Goal: Task Accomplishment & Management: Manage account settings

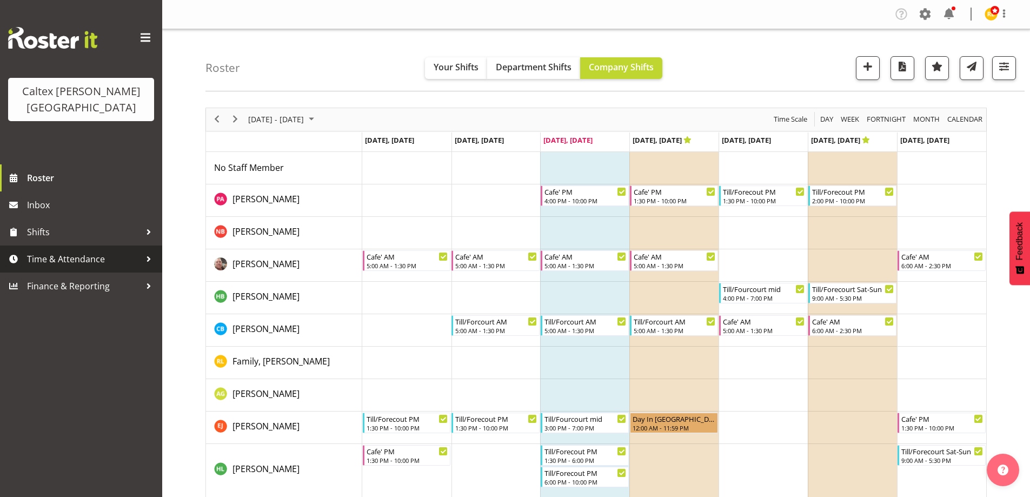
click at [126, 251] on span "Time & Attendance" at bounding box center [84, 259] width 114 height 16
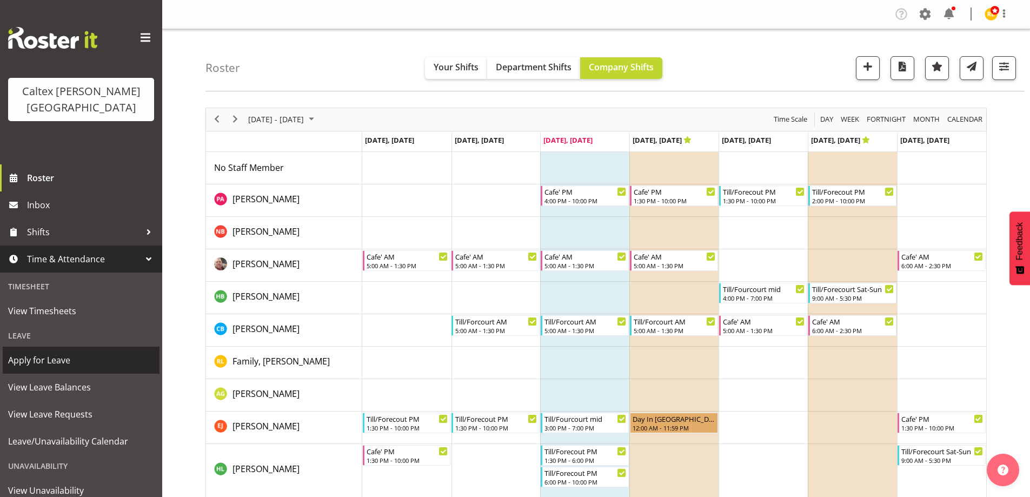
click at [28, 352] on span "Apply for Leave" at bounding box center [81, 360] width 146 height 16
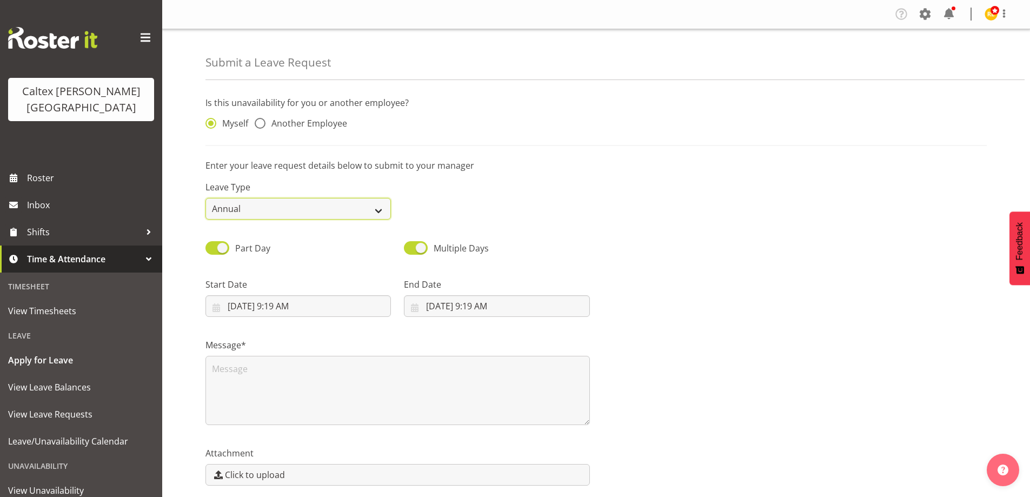
click at [305, 203] on select "Annual Sick Leave Without Pay Bereavement Domestic Violence Parental Jury Servi…" at bounding box center [297, 209] width 185 height 22
drag, startPoint x: 703, startPoint y: 148, endPoint x: 682, endPoint y: 152, distance: 21.4
click at [702, 148] on div "Is this unavailability for you or another employee? Myself Another Employee Ent…" at bounding box center [617, 310] width 824 height 444
drag, startPoint x: 263, startPoint y: 124, endPoint x: 274, endPoint y: 123, distance: 10.8
click at [265, 123] on span at bounding box center [260, 123] width 11 height 11
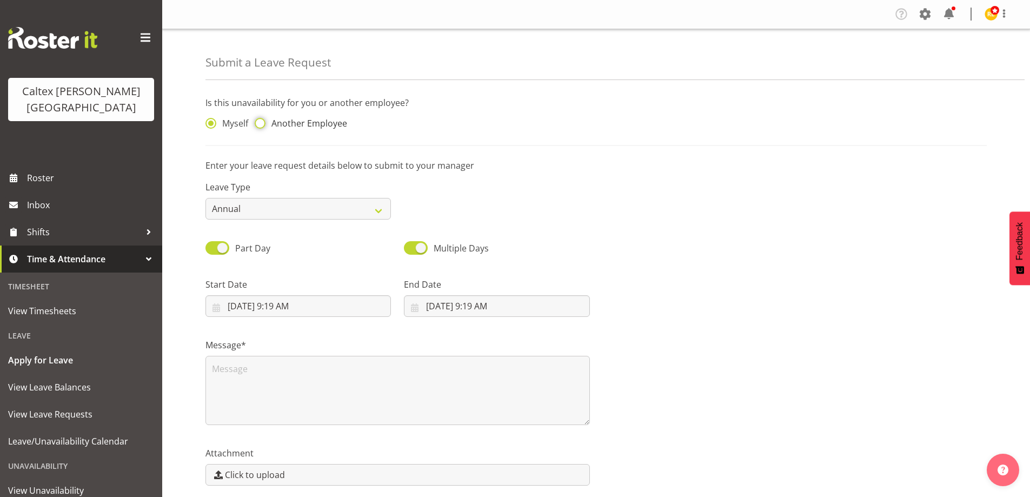
click at [262, 123] on input "Another Employee" at bounding box center [258, 123] width 7 height 7
radio input "true"
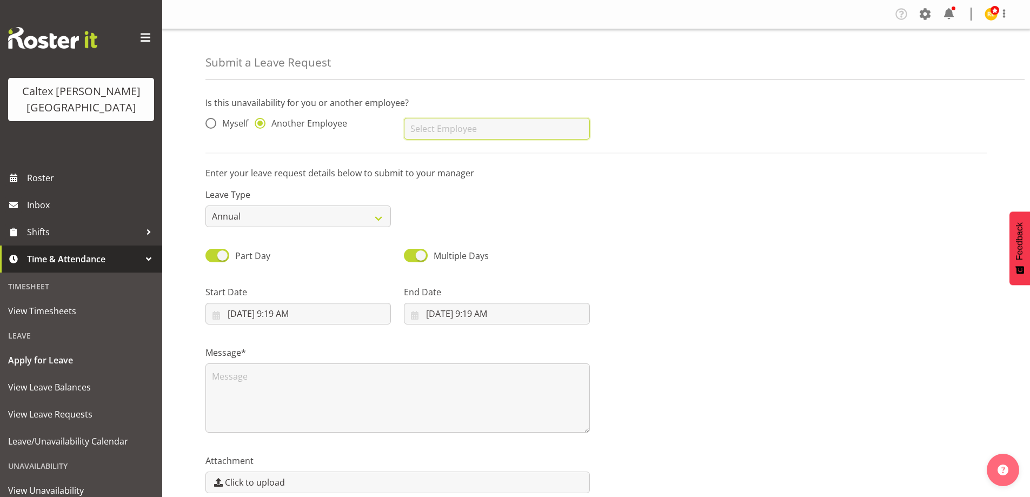
click at [449, 125] on input "text" at bounding box center [496, 129] width 185 height 22
click at [446, 157] on span "[PERSON_NAME], [PERSON_NAME]" at bounding box center [481, 156] width 138 height 12
type input "[PERSON_NAME], [PERSON_NAME]"
click at [219, 256] on span at bounding box center [217, 256] width 24 height 14
click at [212, 256] on input "Part Day" at bounding box center [208, 255] width 7 height 7
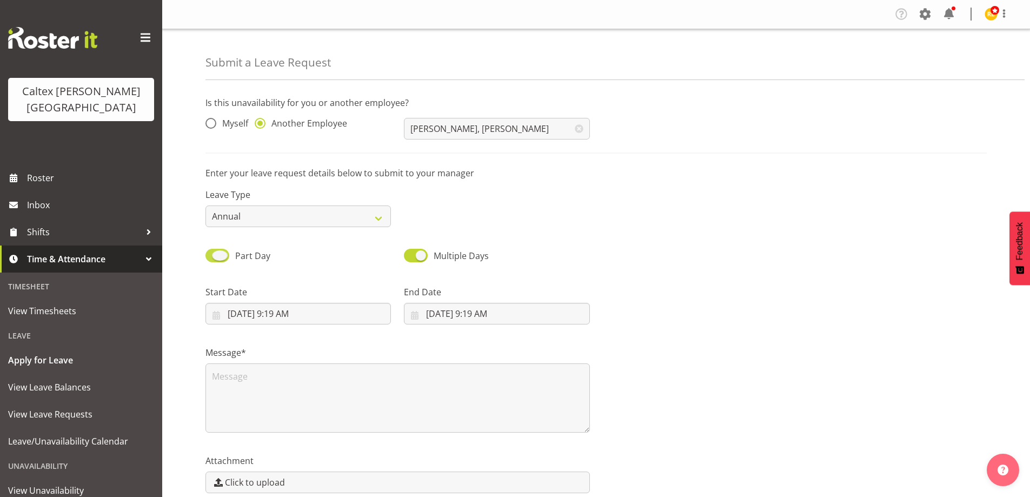
checkbox input "false"
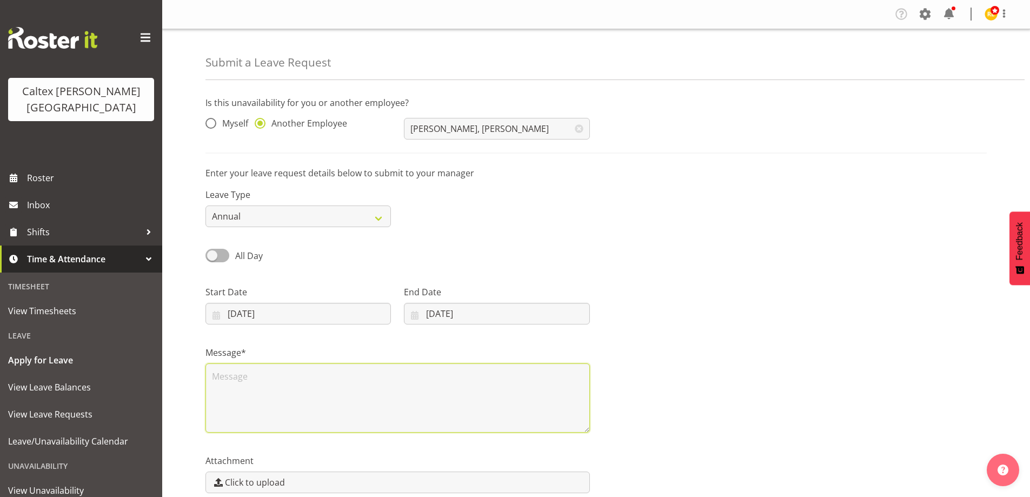
click at [254, 390] on textarea at bounding box center [397, 397] width 384 height 69
click at [313, 374] on textarea "didnt wake up. contacted brother to checkon him when he came in to buy drink" at bounding box center [397, 397] width 384 height 69
click at [368, 375] on textarea "didnt wake up. asked brother to checkon him when he came in to buy drink" at bounding box center [397, 397] width 384 height 69
click at [527, 377] on textarea "didnt wake up. asked brother to check on him when he came in to buy drink" at bounding box center [397, 397] width 384 height 69
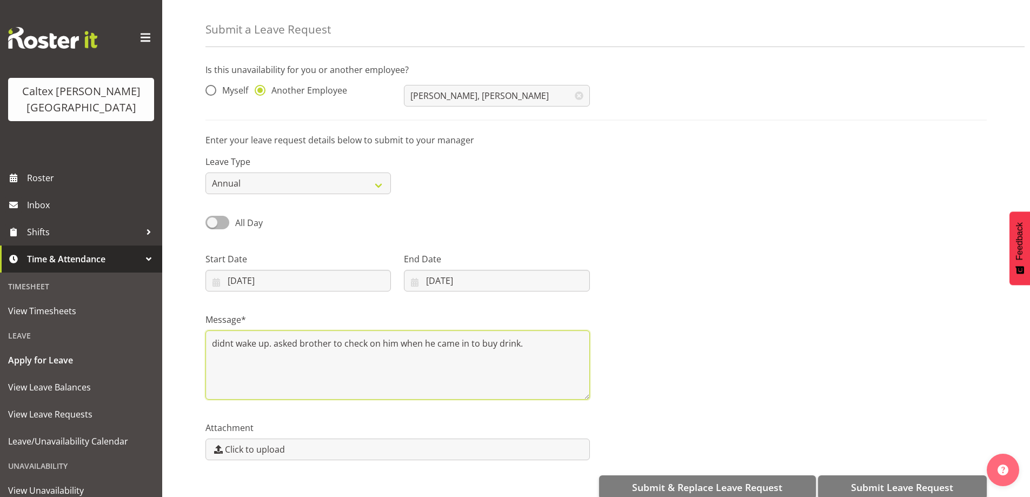
scroll to position [51, 0]
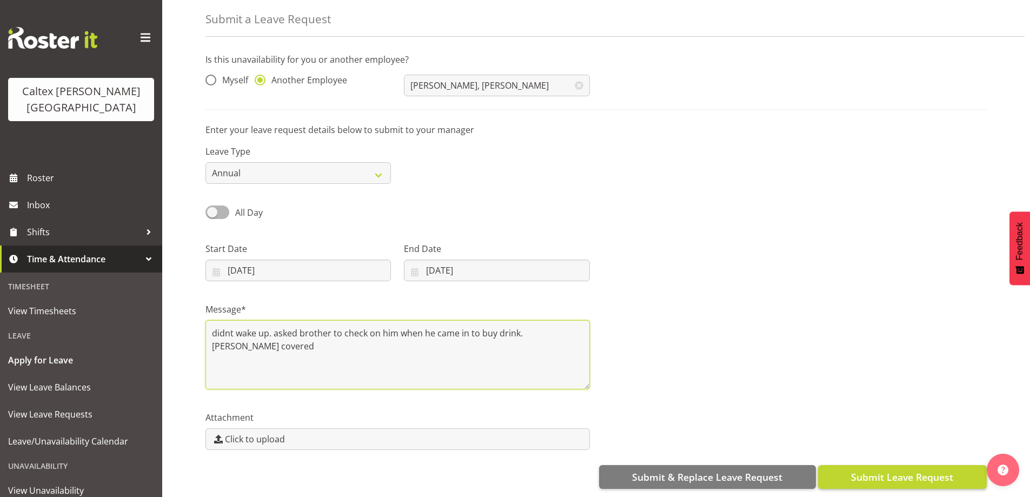
type textarea "didnt wake up. asked brother to check on him when he came in to buy drink. Jay …"
click at [898, 470] on span "Submit Leave Request" at bounding box center [902, 477] width 102 height 14
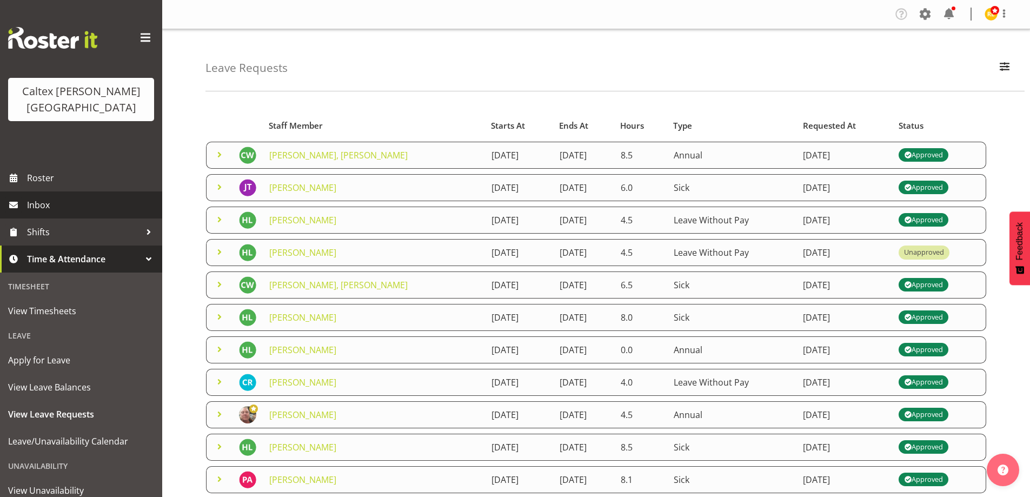
click at [41, 197] on span "Inbox" at bounding box center [92, 205] width 130 height 16
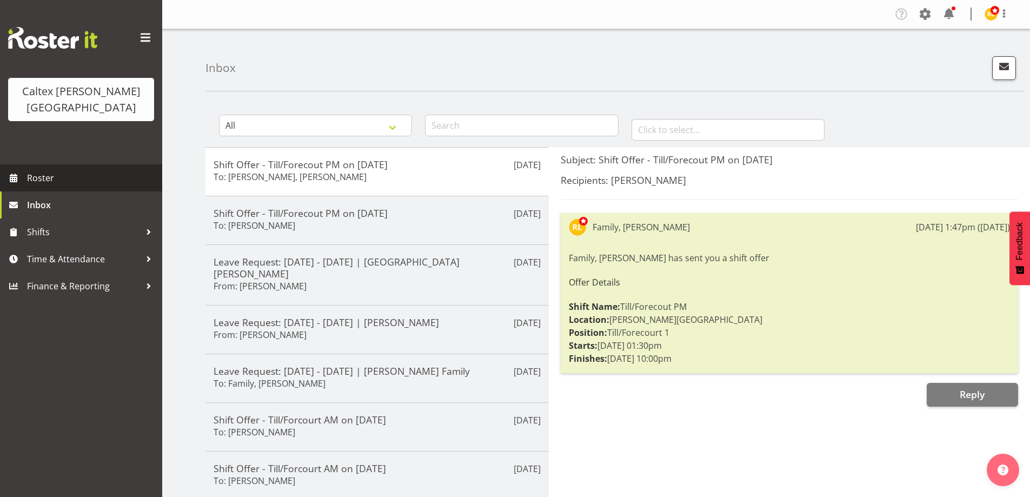
click at [36, 170] on span "Roster" at bounding box center [92, 178] width 130 height 16
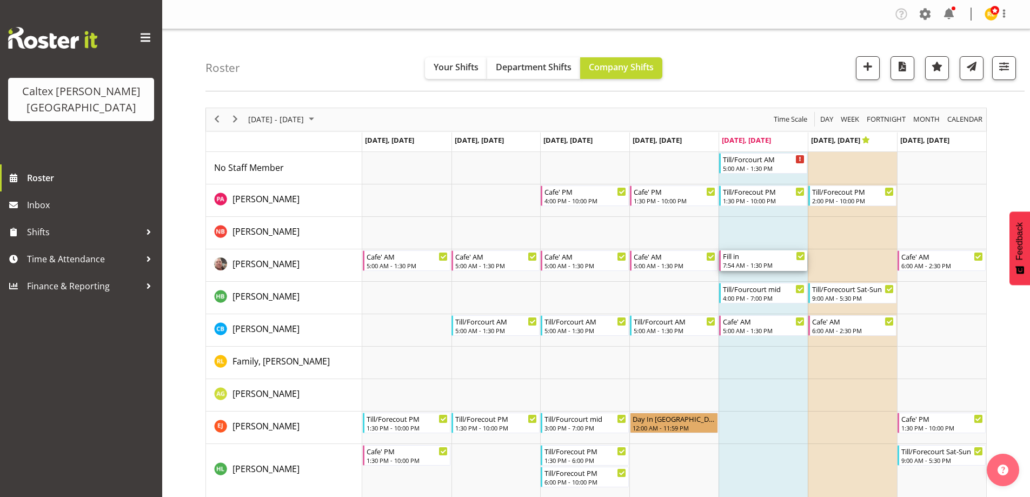
click at [764, 264] on div "7:54 AM - 1:30 PM" at bounding box center [764, 265] width 82 height 9
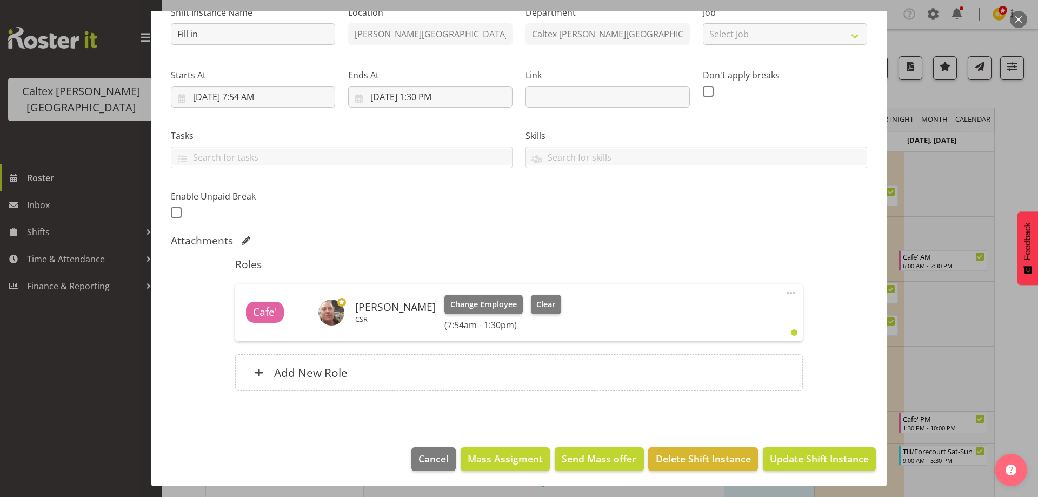
scroll to position [122, 0]
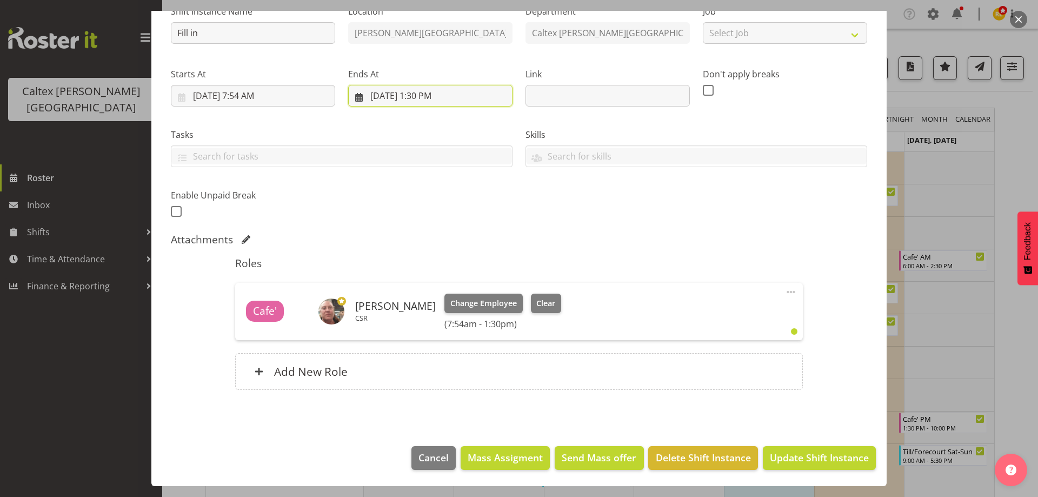
click at [431, 97] on input "[DATE] 1:30 PM" at bounding box center [430, 96] width 164 height 22
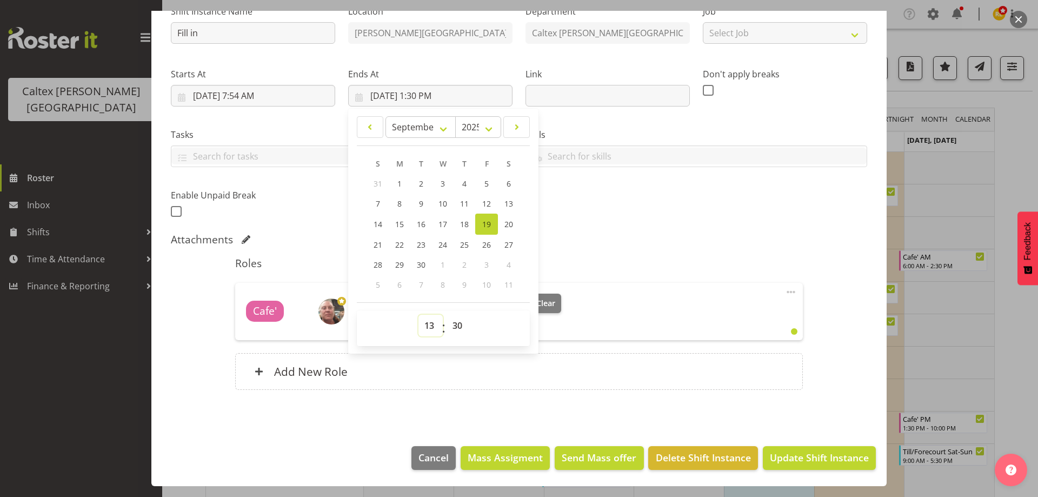
click at [430, 326] on select "00 01 02 03 04 05 06 07 08 09 10 11 12 13 14 15 16 17 18 19 20 21 22 23" at bounding box center [430, 326] width 24 height 22
select select "15"
click at [418, 315] on select "00 01 02 03 04 05 06 07 08 09 10 11 12 13 14 15 16 17 18 19 20 21 22 23" at bounding box center [430, 326] width 24 height 22
type input "[DATE] 3:30 PM"
drag, startPoint x: 458, startPoint y: 324, endPoint x: 462, endPoint y: 318, distance: 6.6
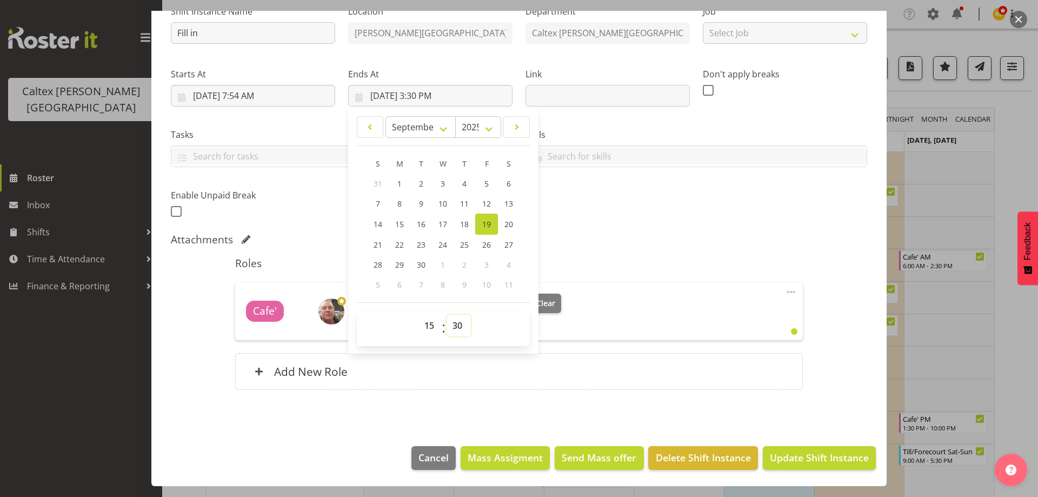
click at [461, 322] on select "00 01 02 03 04 05 06 07 08 09 10 11 12 13 14 15 16 17 18 19 20 21 22 23 24 25 2…" at bounding box center [458, 326] width 24 height 22
select select "0"
click at [446, 315] on select "00 01 02 03 04 05 06 07 08 09 10 11 12 13 14 15 16 17 18 19 20 21 22 23 24 25 2…" at bounding box center [458, 326] width 24 height 22
type input "9/19/2025, 3:00 PM"
click at [630, 134] on label "Skills" at bounding box center [696, 134] width 342 height 13
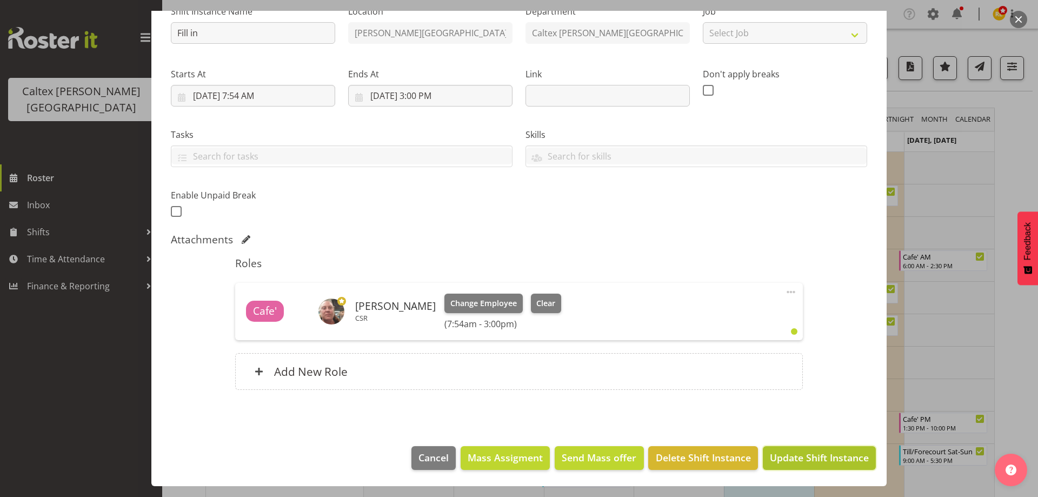
click at [808, 456] on span "Update Shift Instance" at bounding box center [819, 457] width 99 height 14
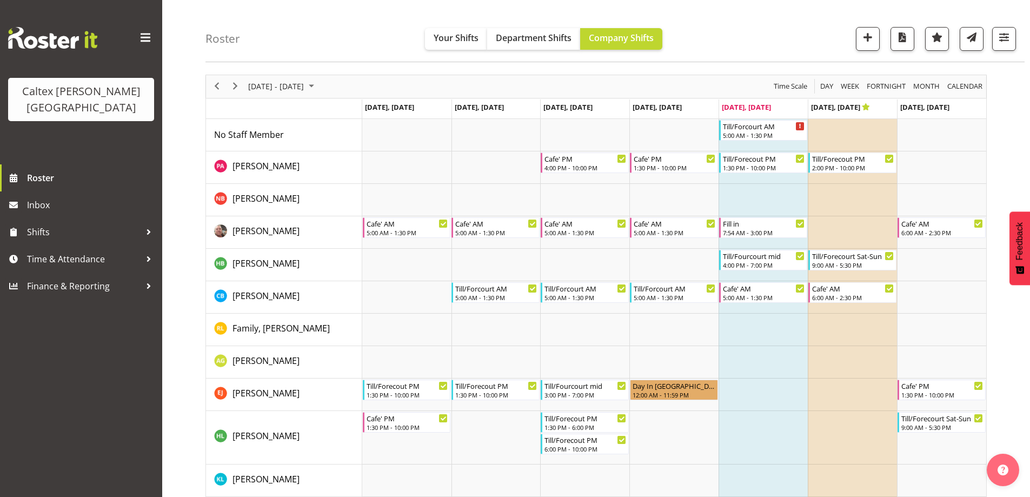
scroll to position [0, 0]
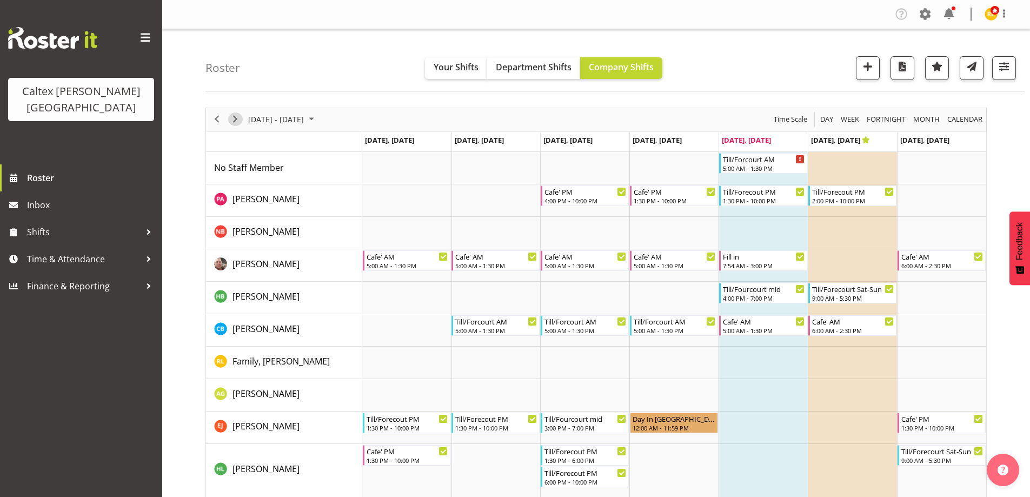
click at [232, 118] on span "Next" at bounding box center [235, 119] width 13 height 14
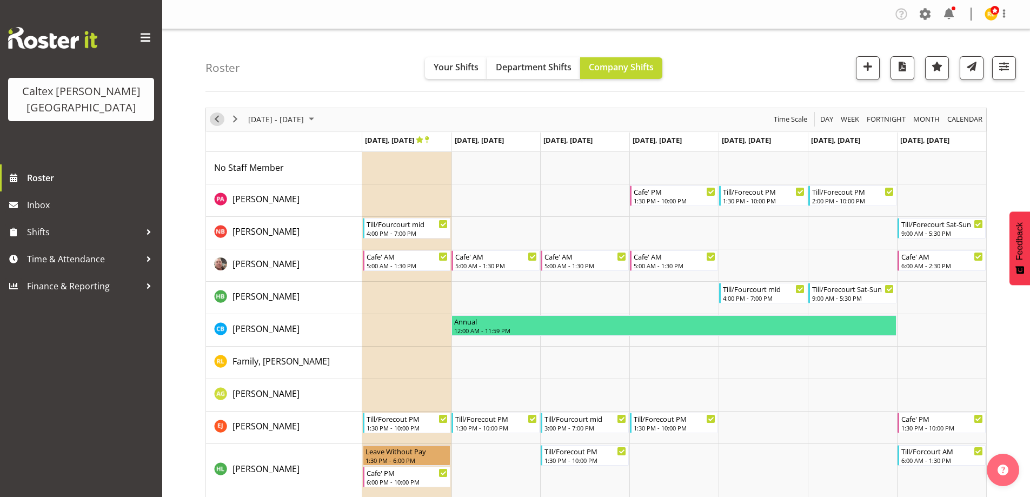
click at [219, 116] on span "Previous" at bounding box center [216, 119] width 13 height 14
